Goal: Find specific page/section: Find specific page/section

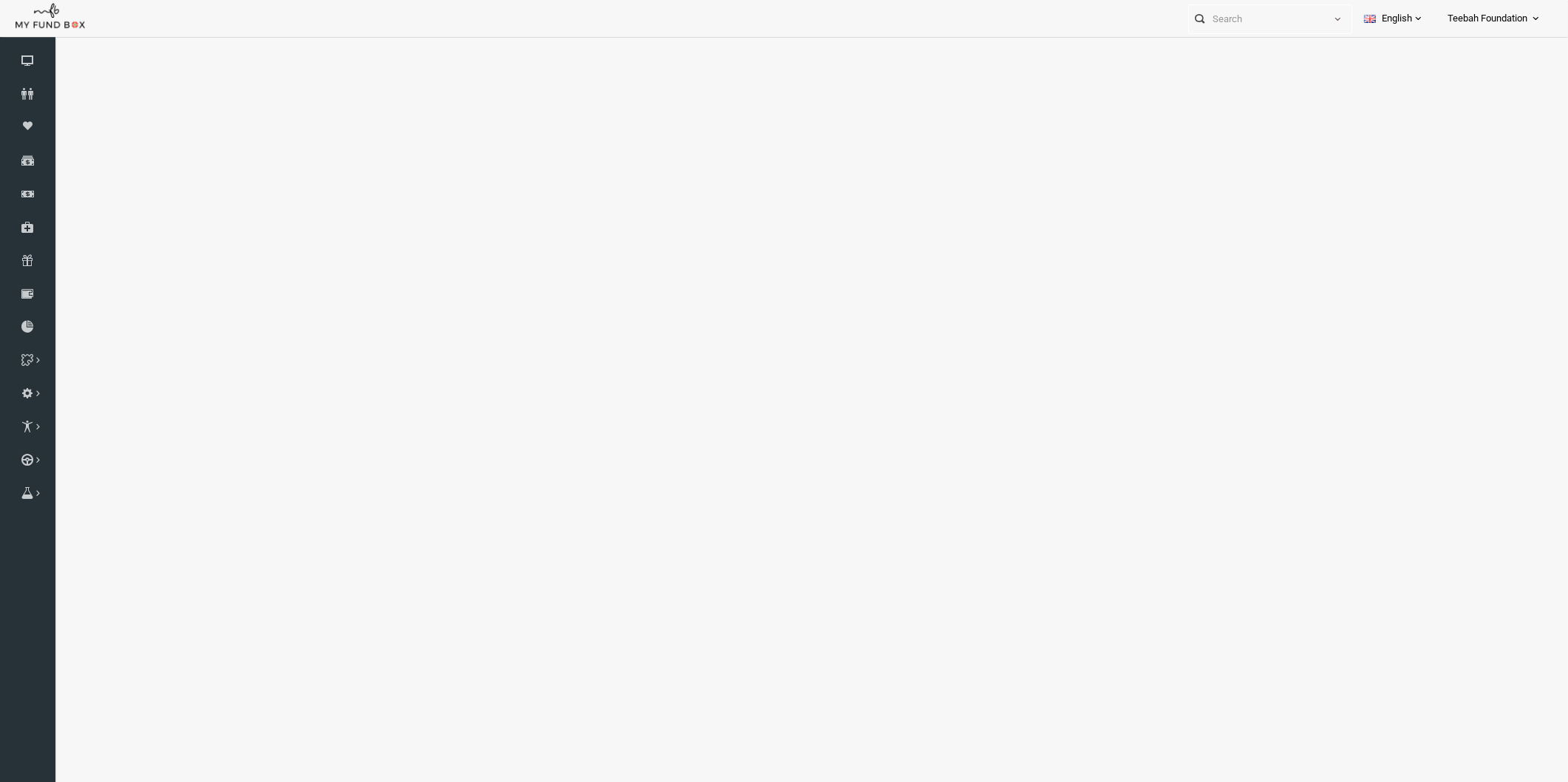
select select "100"
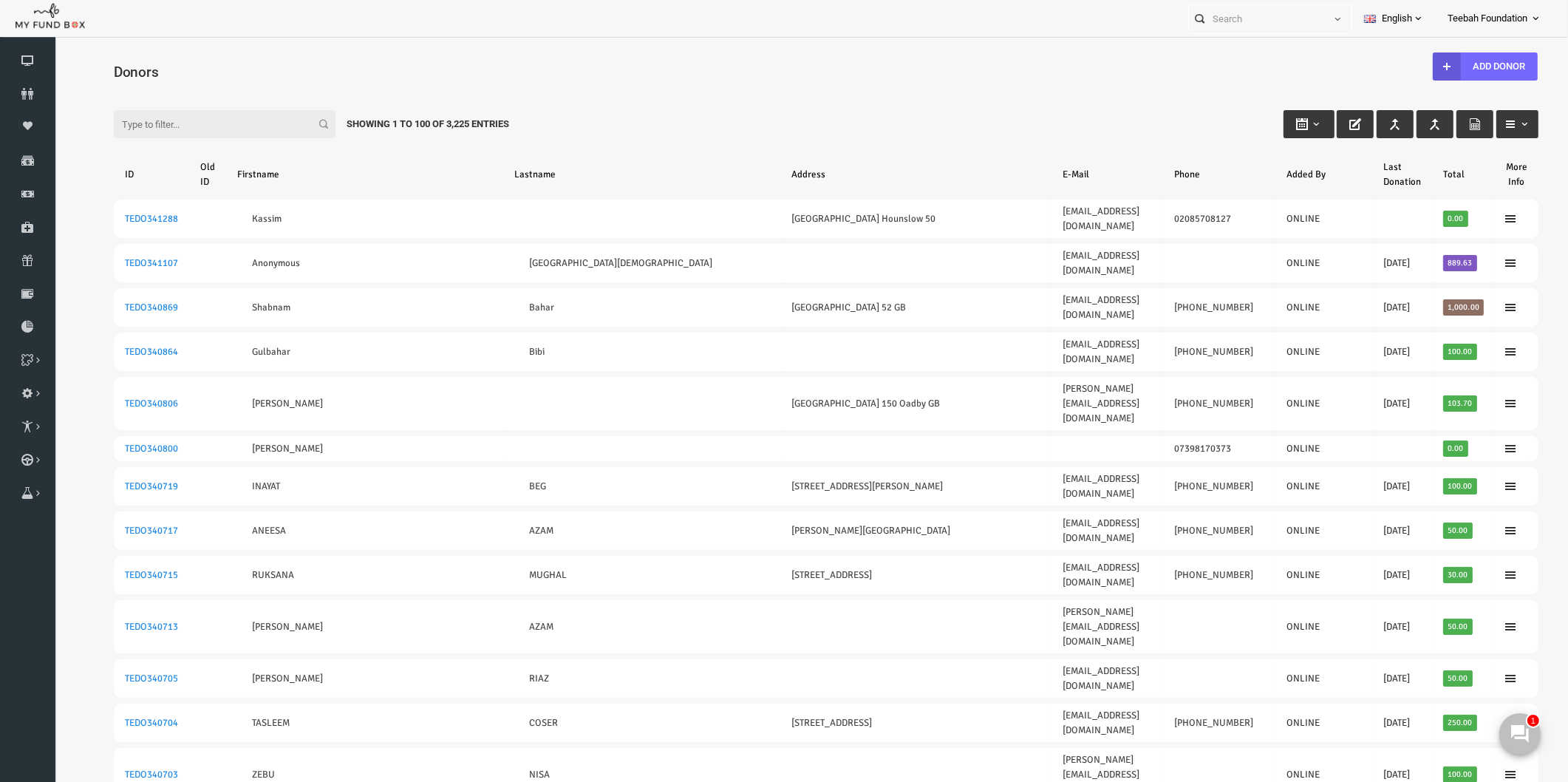
click at [159, 123] on input "Filter:" at bounding box center [194, 124] width 221 height 28
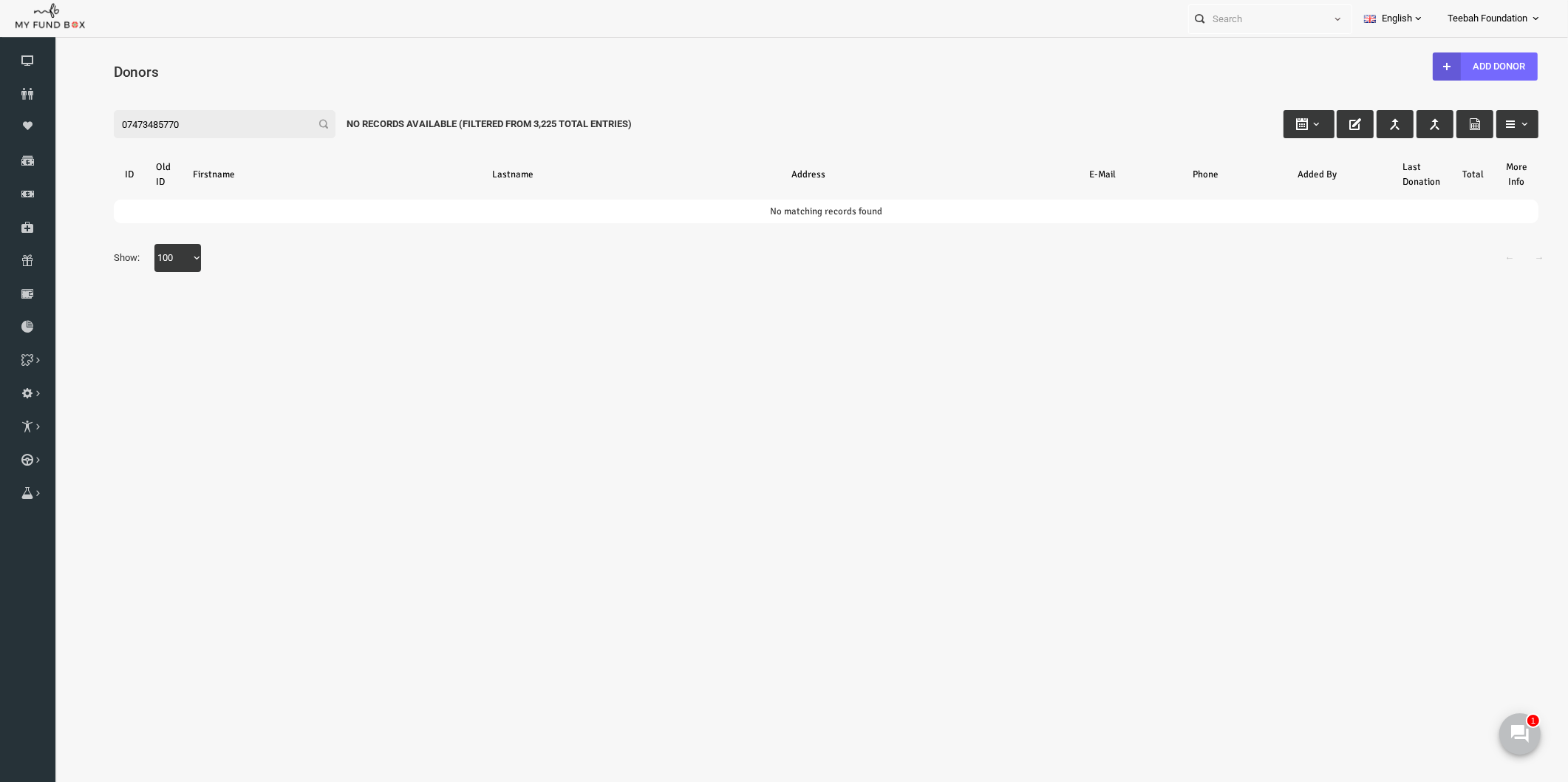
type input "07473485770"
click at [25, 85] on link "Donors" at bounding box center [27, 94] width 56 height 33
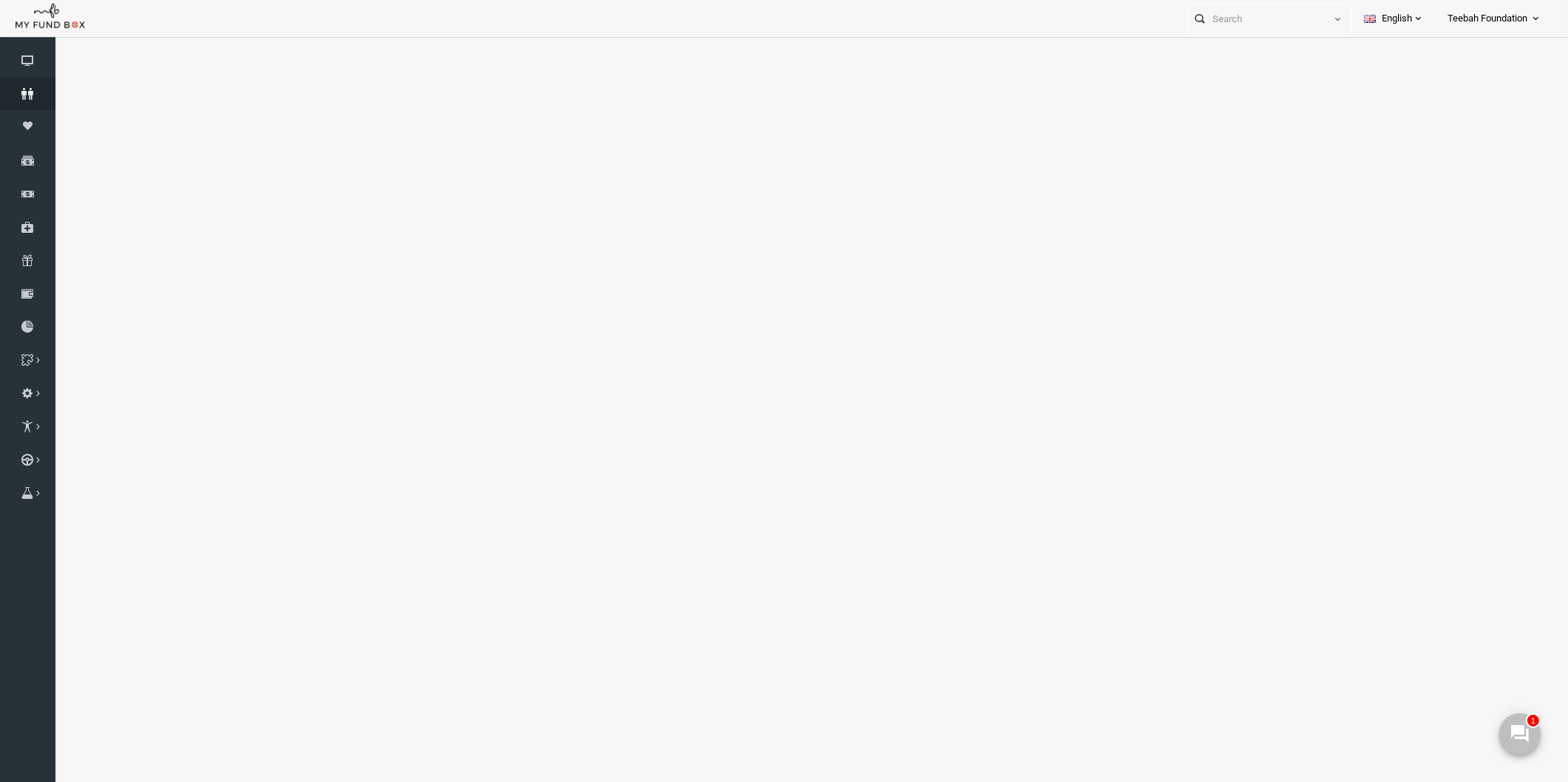
select select "100"
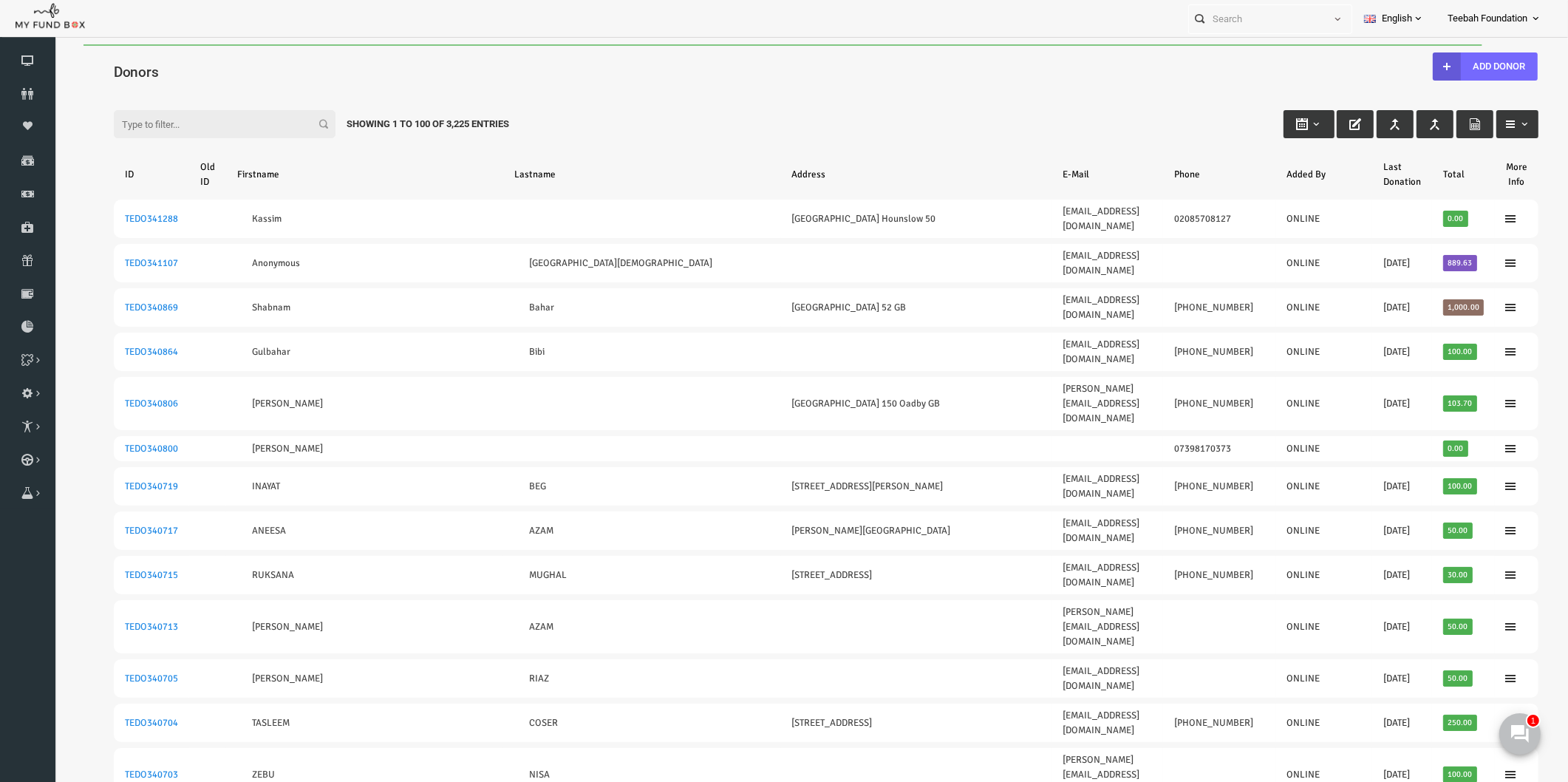
click at [981, 96] on div "Filter: Showing 1 to 100 of 3,225 Entries" at bounding box center [795, 110] width 1454 height 40
click at [761, 56] on div "Donors" at bounding box center [795, 70] width 1454 height 51
click at [202, 118] on input "Filter:" at bounding box center [194, 124] width 221 height 28
